Goal: Book appointment/travel/reservation

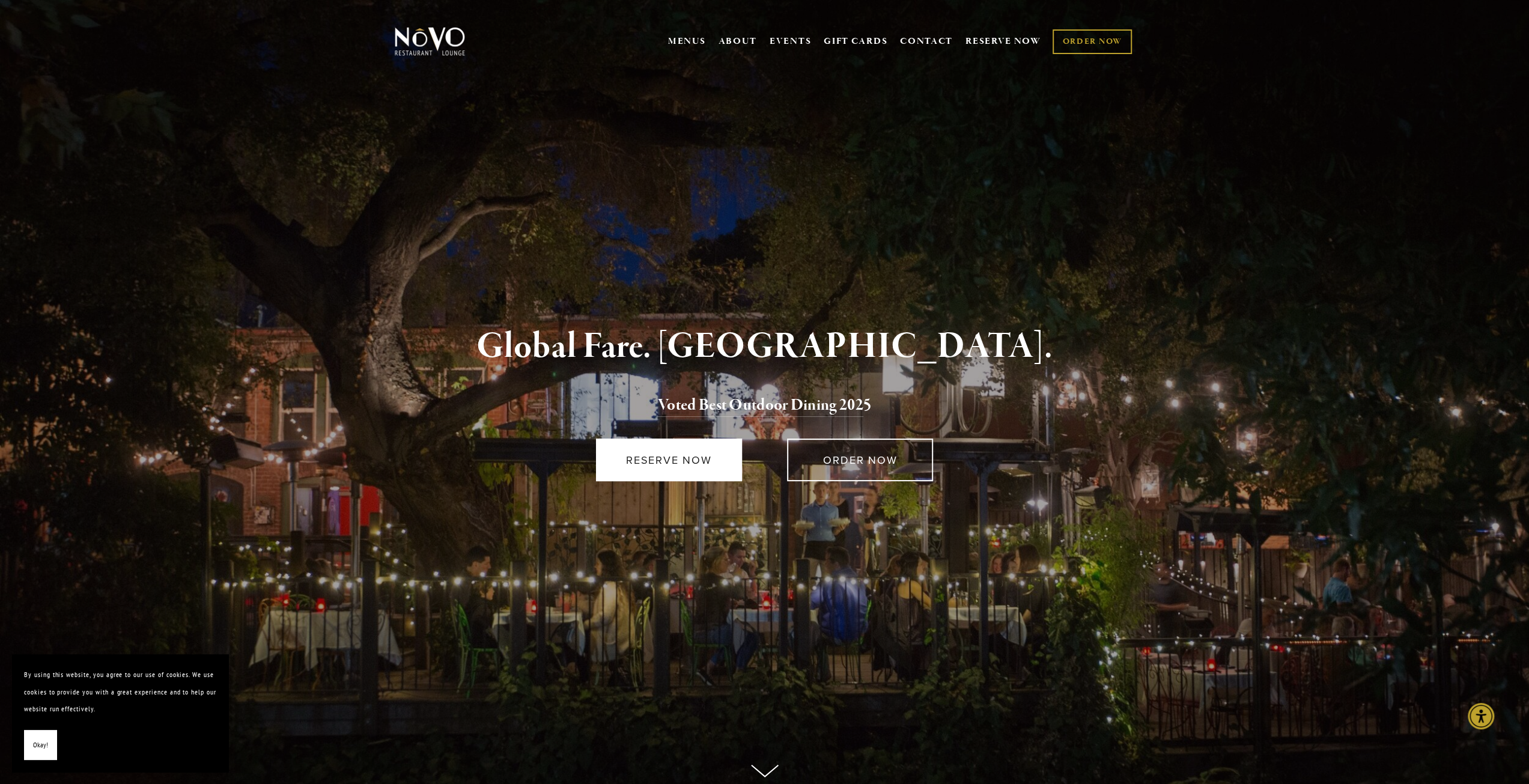
click at [675, 457] on link "RESERVE NOW" at bounding box center [668, 459] width 146 height 42
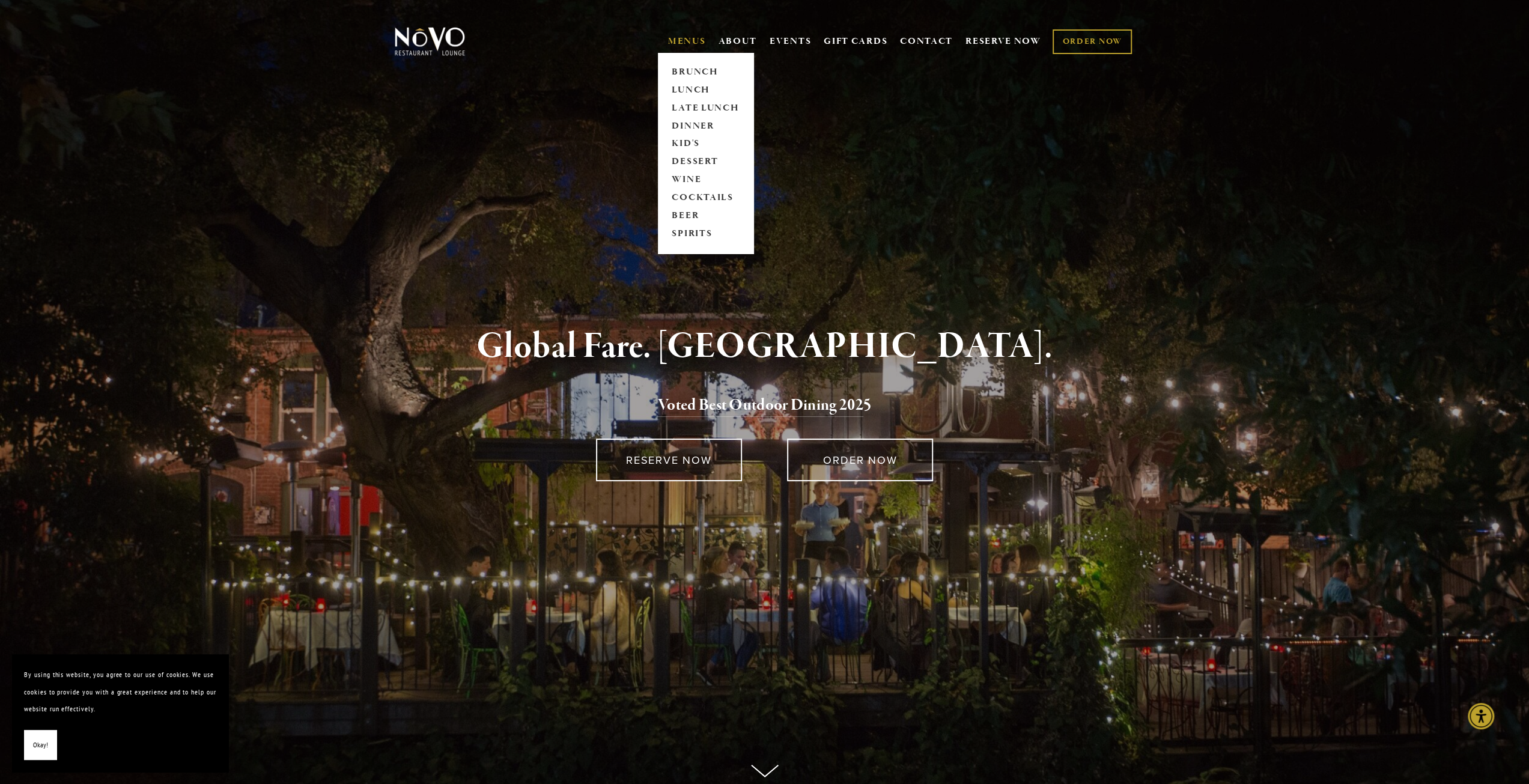
click at [696, 41] on link "MENUS" at bounding box center [687, 42] width 38 height 12
